Goal: Navigation & Orientation: Find specific page/section

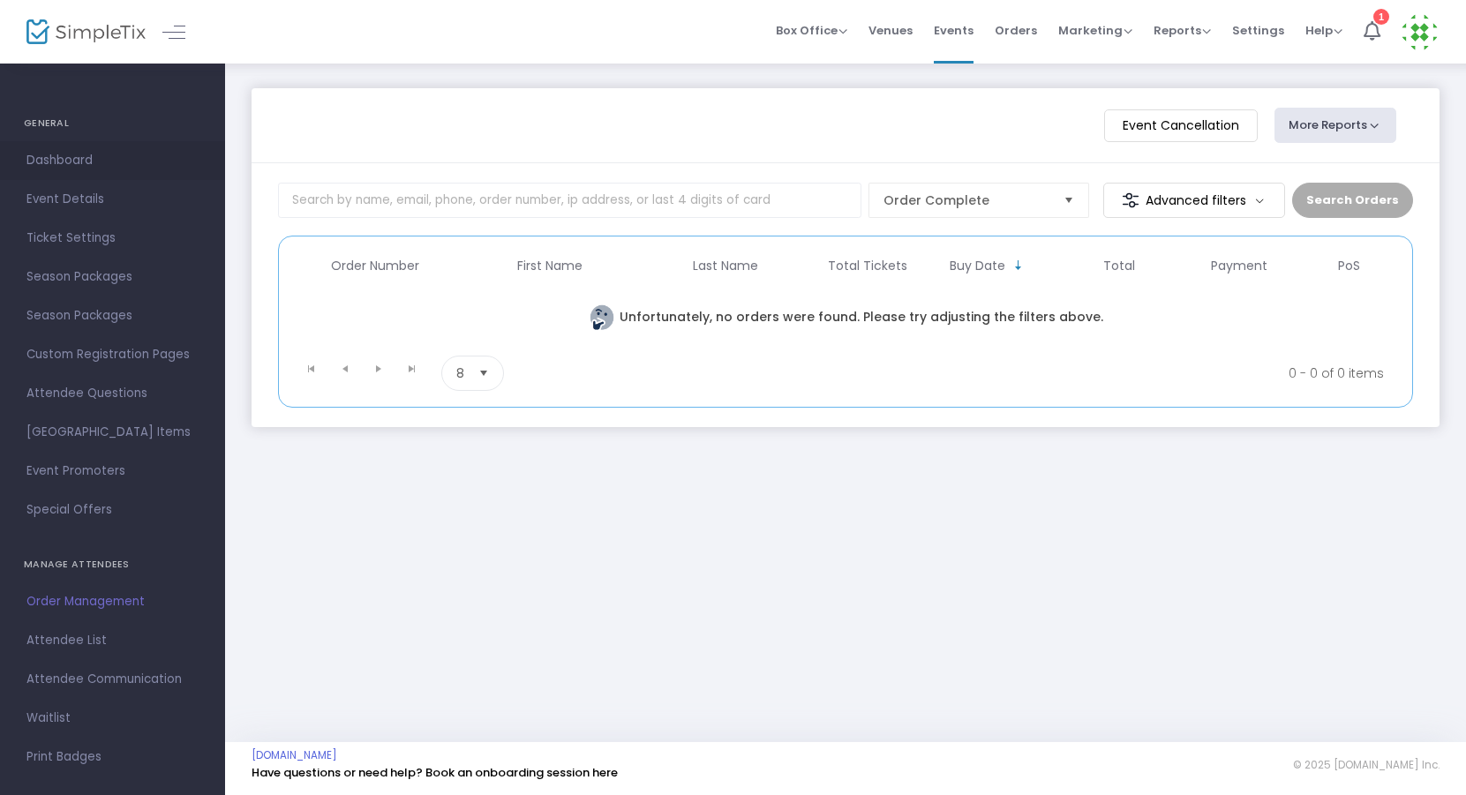
click at [71, 151] on span "Dashboard" at bounding box center [112, 160] width 172 height 23
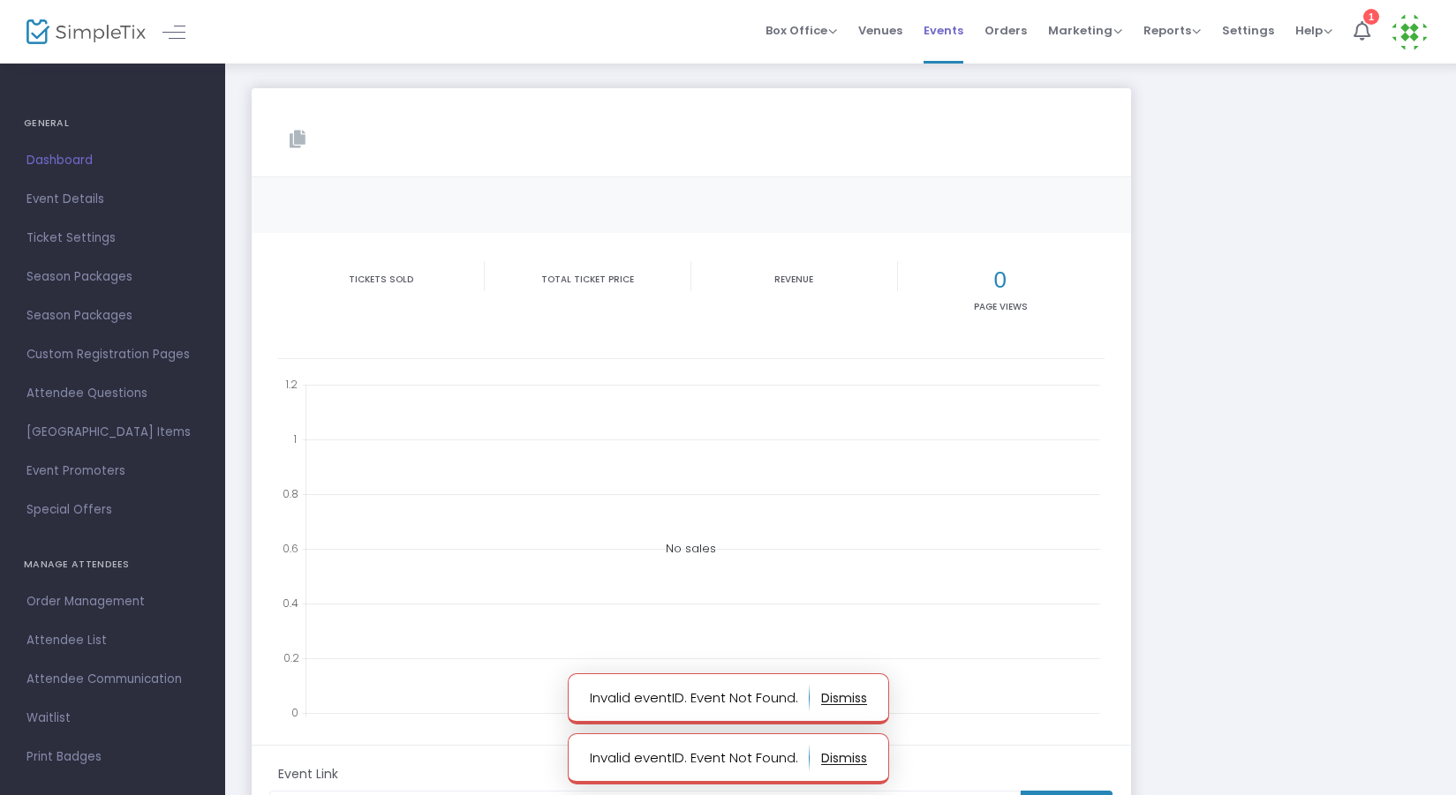
click at [948, 29] on span "Events" at bounding box center [943, 30] width 40 height 45
